Goal: Transaction & Acquisition: Purchase product/service

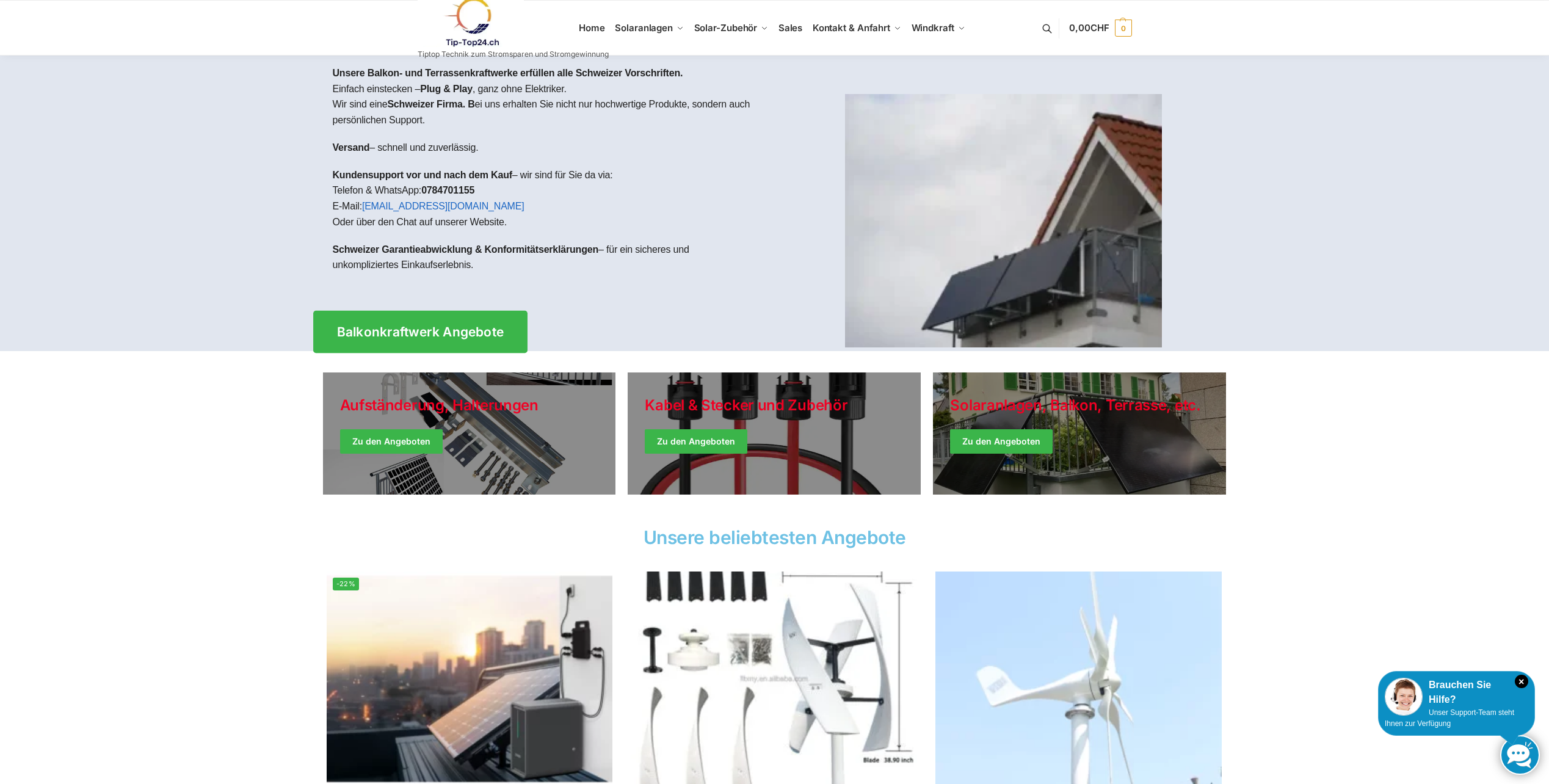
click at [384, 332] on span "Balkonkraftwerk Angebote" at bounding box center [420, 332] width 167 height 13
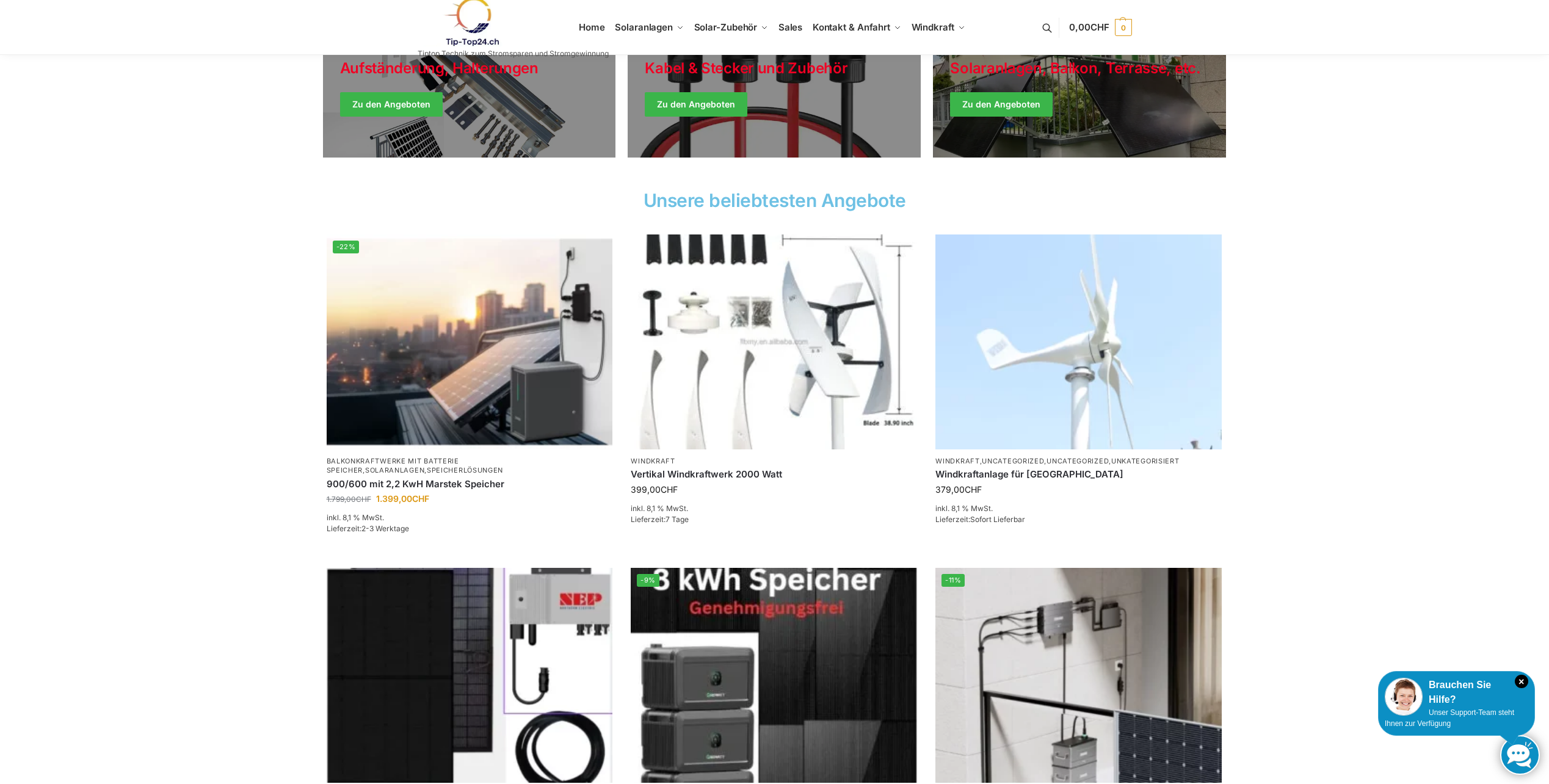
scroll to position [367, 0]
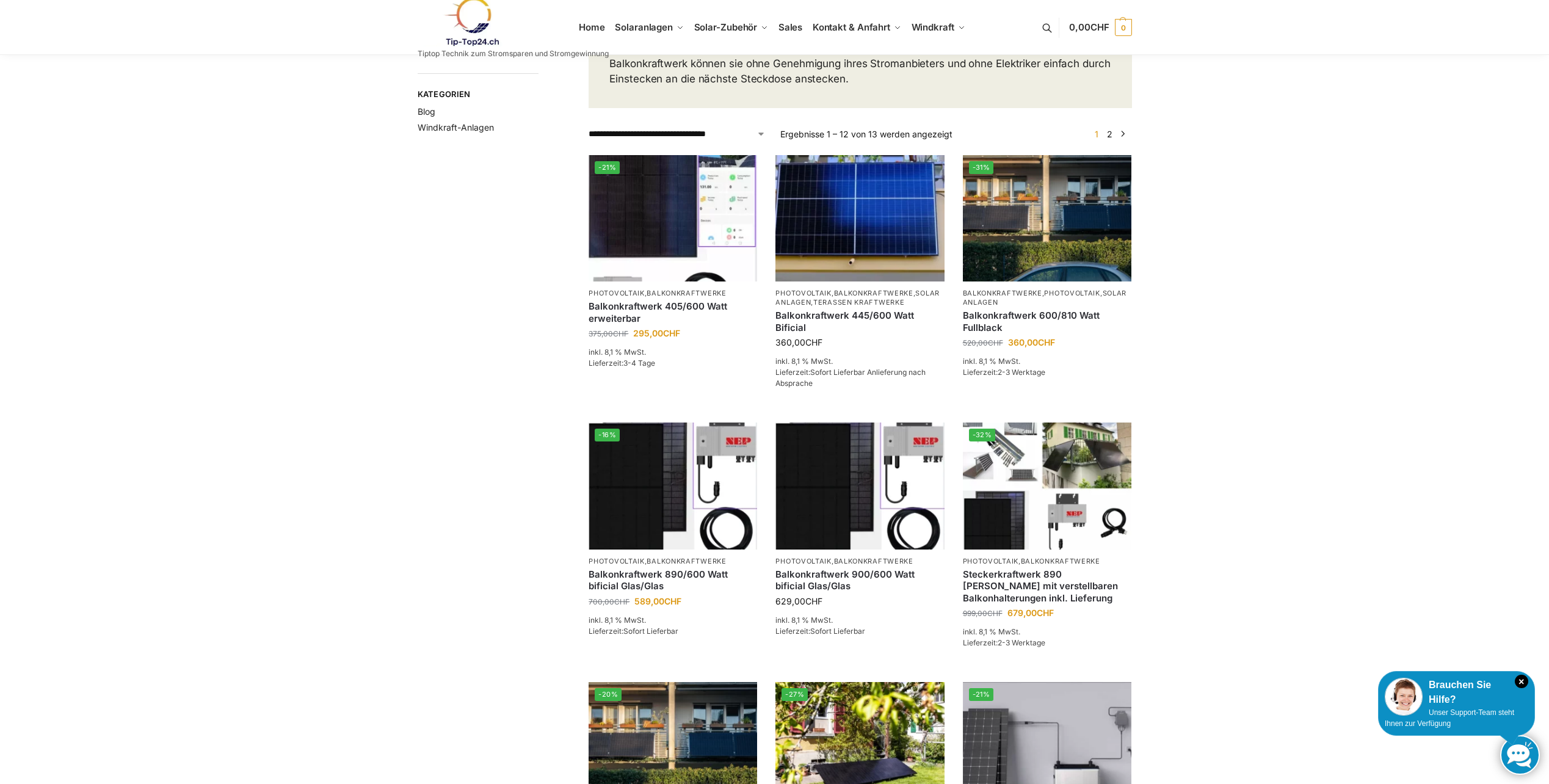
scroll to position [183, 0]
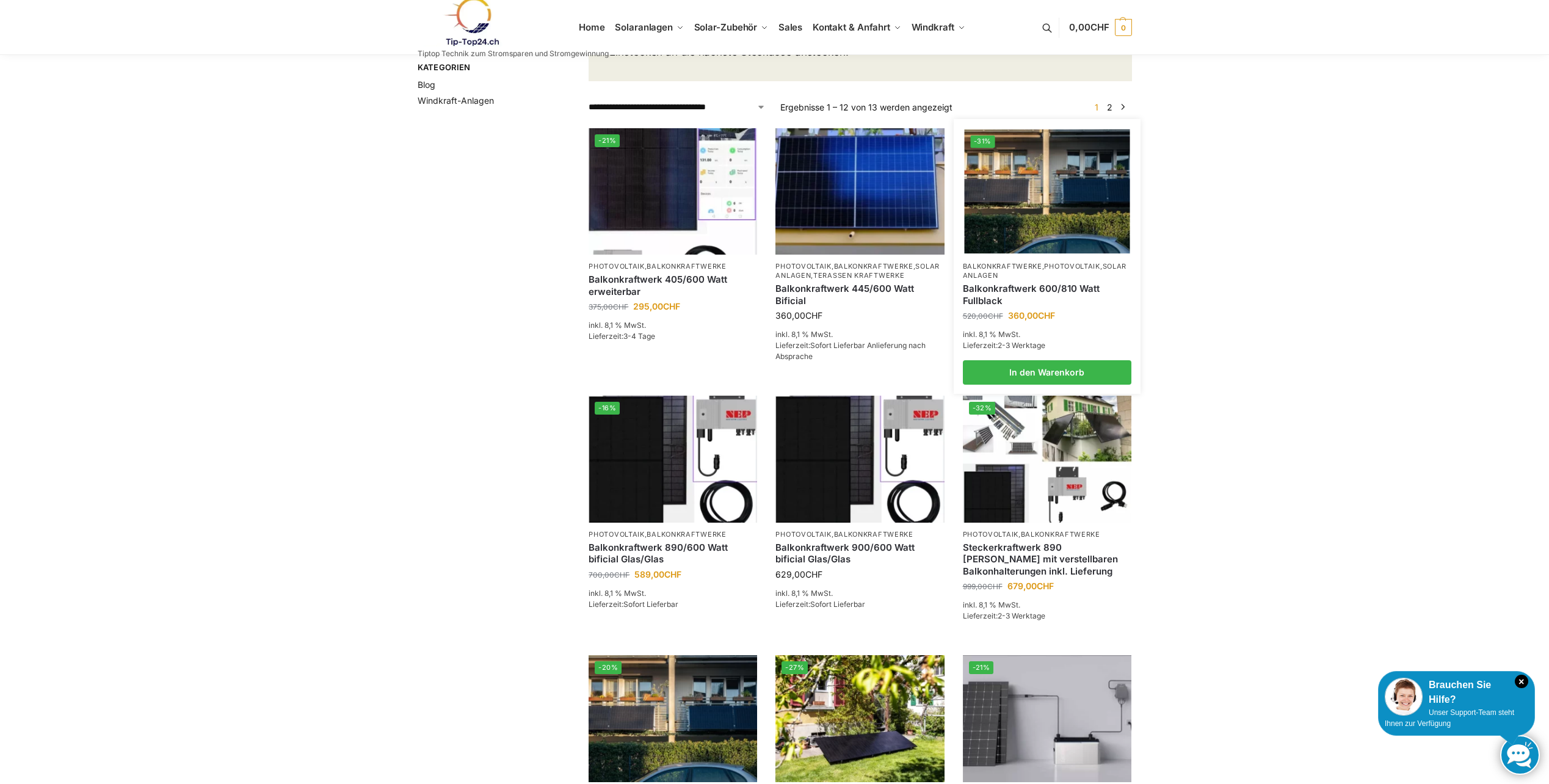
click at [1081, 303] on link "Balkonkraftwerk 600/810 Watt Fullblack" at bounding box center [1047, 294] width 168 height 24
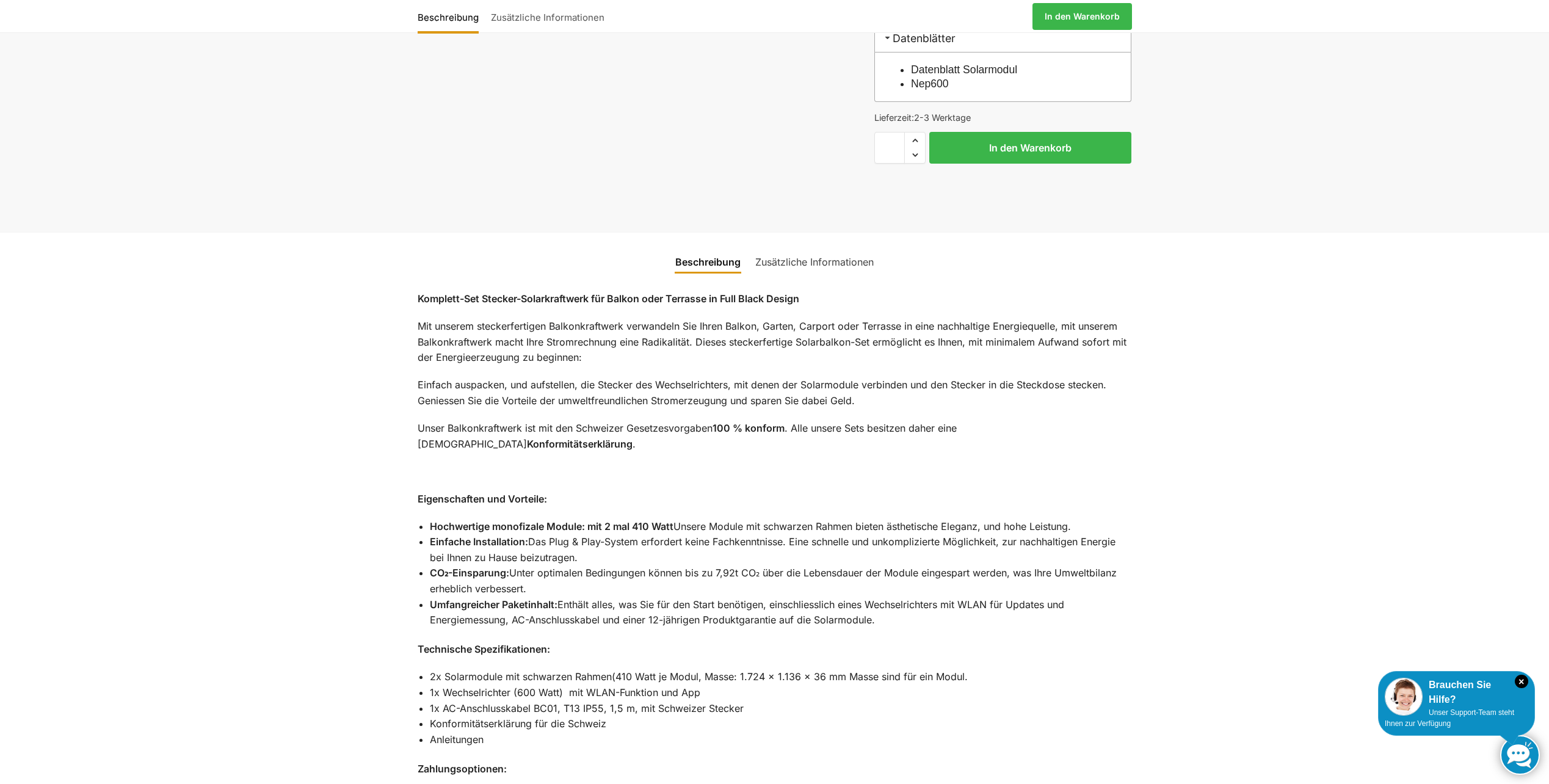
scroll to position [662, 0]
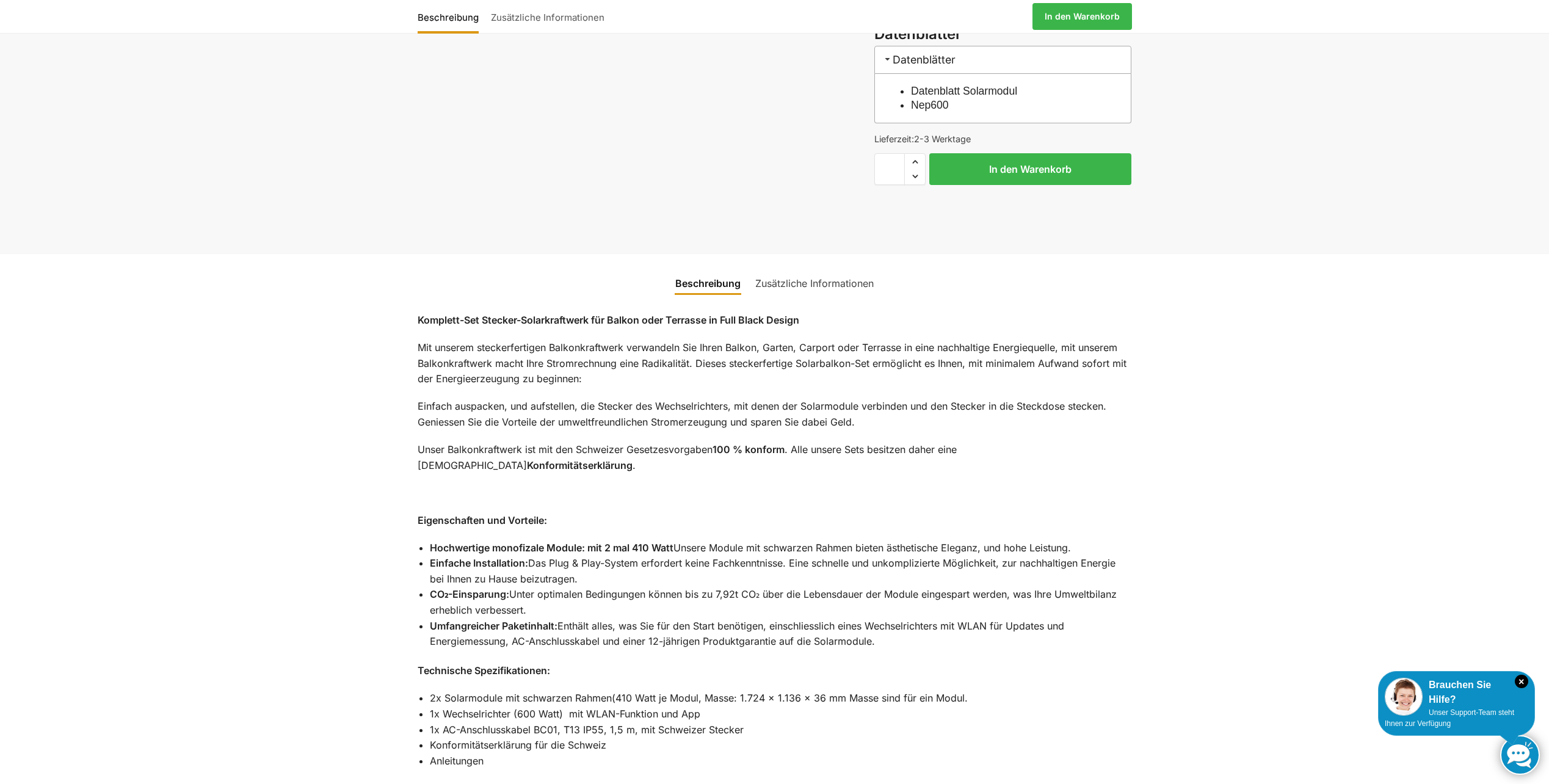
click at [839, 269] on link "Zusätzliche Informationen" at bounding box center [814, 283] width 133 height 29
